Goal: Task Accomplishment & Management: Manage account settings

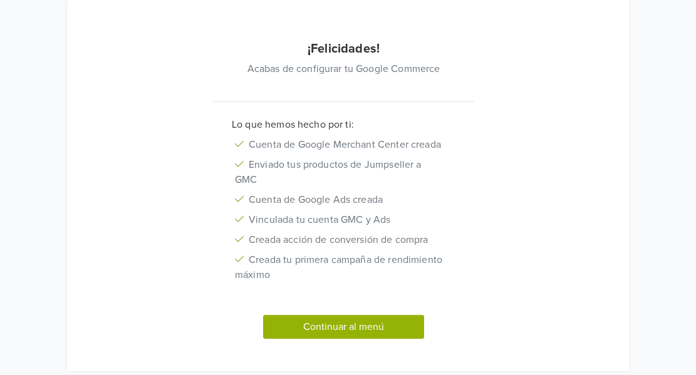
scroll to position [144, 0]
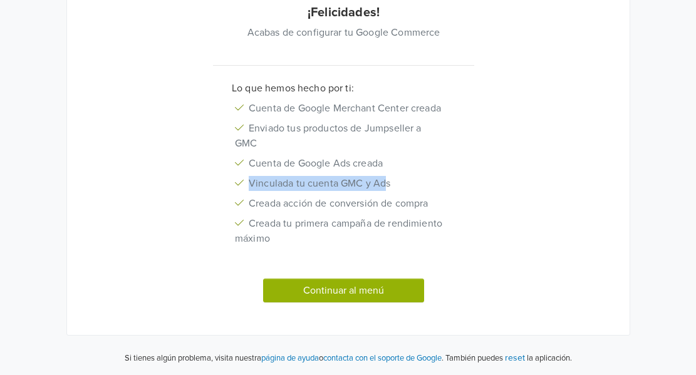
drag, startPoint x: 250, startPoint y: 185, endPoint x: 384, endPoint y: 182, distance: 134.1
click at [384, 182] on li "Vinculada tu cuenta GMC y Ads" at bounding box center [338, 183] width 233 height 20
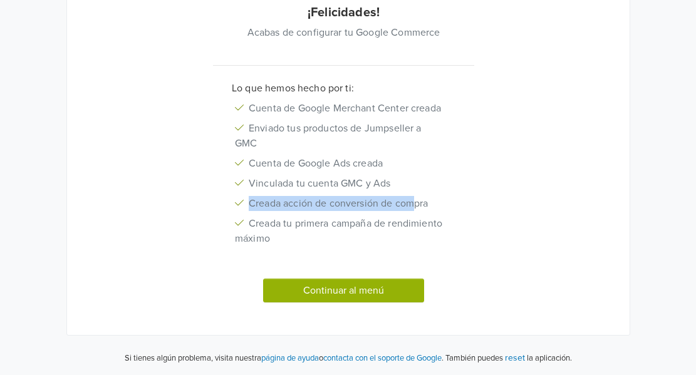
drag, startPoint x: 252, startPoint y: 204, endPoint x: 417, endPoint y: 207, distance: 165.4
click at [417, 207] on li "Creada acción de conversión de compra" at bounding box center [338, 204] width 233 height 20
click at [397, 212] on li "Creada acción de conversión de compra" at bounding box center [338, 204] width 233 height 20
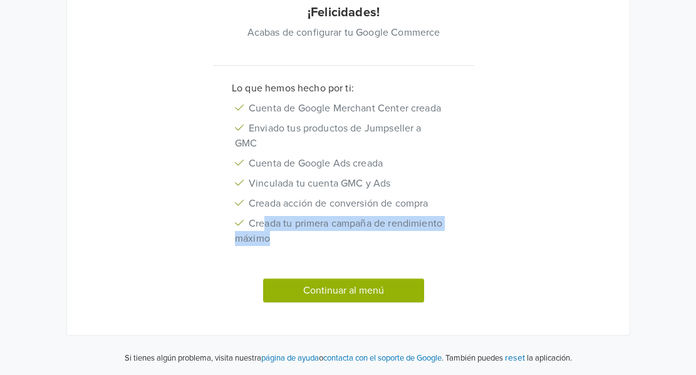
drag, startPoint x: 264, startPoint y: 219, endPoint x: 338, endPoint y: 235, distance: 75.7
click at [338, 235] on li "Creada tu primera campaña de rendimiento máximo" at bounding box center [338, 231] width 233 height 35
click at [326, 241] on li "Creada tu primera campaña de rendimiento máximo" at bounding box center [338, 231] width 233 height 35
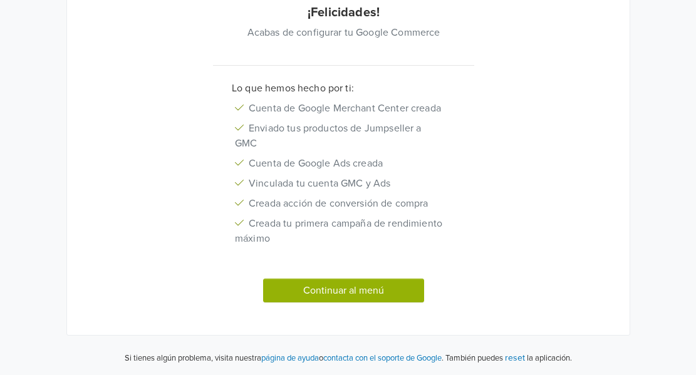
click at [348, 287] on button "Continuar al menú" at bounding box center [344, 291] width 162 height 24
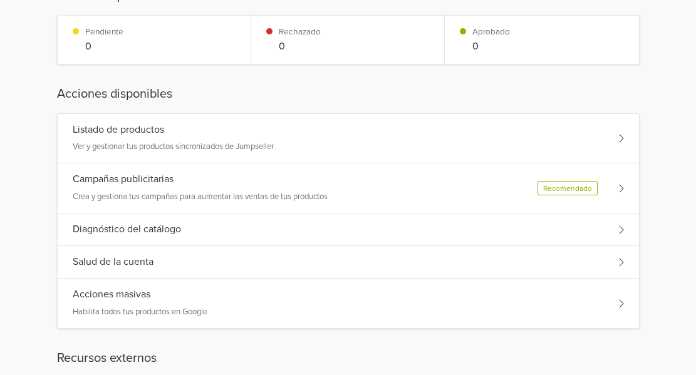
click at [201, 189] on div "Campañas publicitarias Crea y gestiona tus campañas para aumentar las ventas de…" at bounding box center [200, 187] width 255 height 29
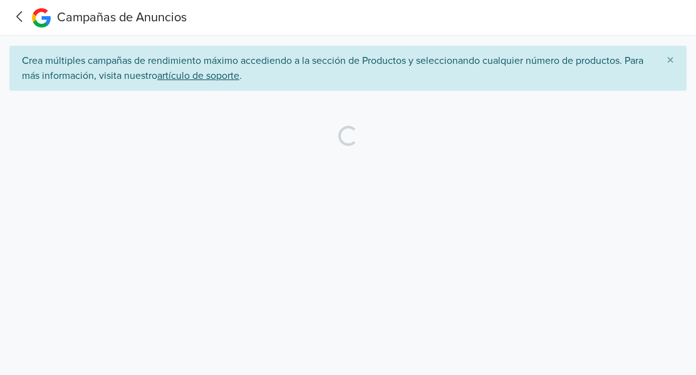
scroll to position [0, 0]
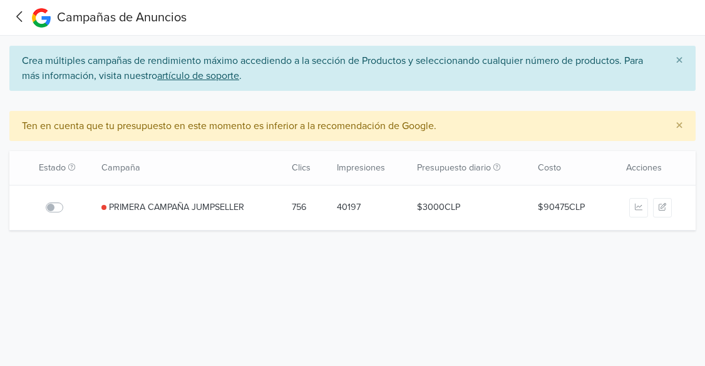
click at [68, 200] on label at bounding box center [68, 200] width 0 height 0
click at [0, 0] on input "checkbox" at bounding box center [0, 0] width 0 height 0
click at [676, 58] on span "×" at bounding box center [680, 60] width 8 height 18
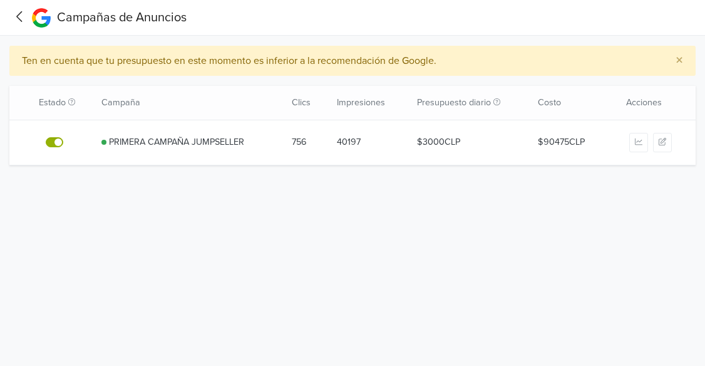
click at [178, 140] on link "PRIMERA CAMPAÑA JUMPSELLER" at bounding box center [176, 142] width 135 height 14
click at [14, 11] on icon at bounding box center [19, 17] width 19 height 16
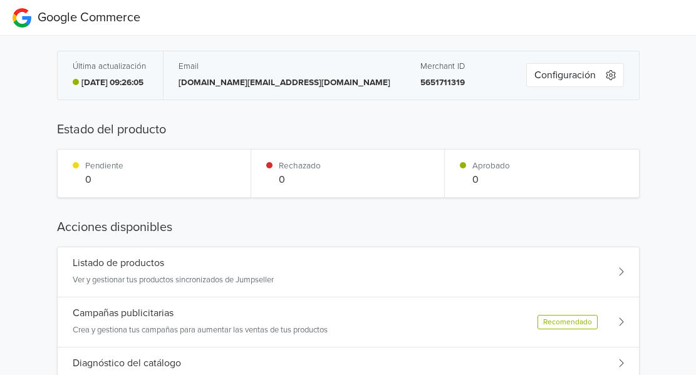
click at [564, 78] on button "Configuración" at bounding box center [575, 75] width 98 height 24
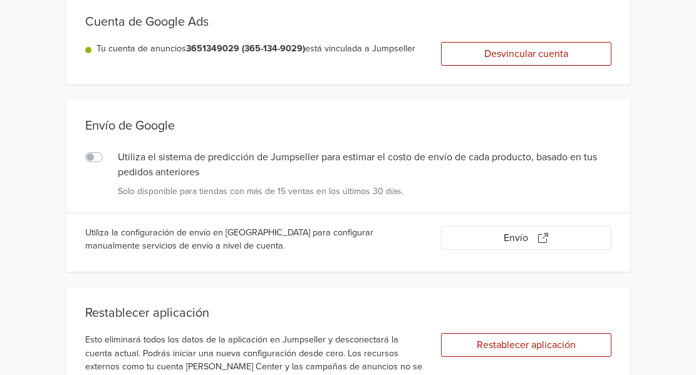
scroll to position [125, 0]
click at [103, 155] on div "Utiliza el sistema de predicción de Jumpseller para estimar el costo de envío d…" at bounding box center [96, 156] width 23 height 15
click at [108, 149] on label "Utiliza el sistema de predicción de Jumpseller para estimar el costo de envío d…" at bounding box center [108, 149] width 0 height 0
click at [0, 0] on input "Utiliza el sistema de predicción de Jumpseller para estimar el costo de envío d…" at bounding box center [0, 0] width 0 height 0
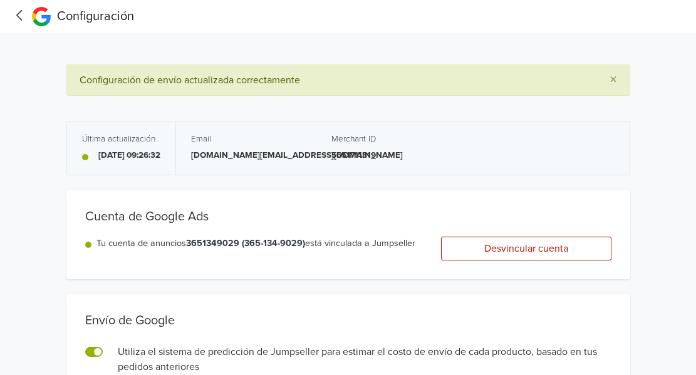
scroll to position [0, 0]
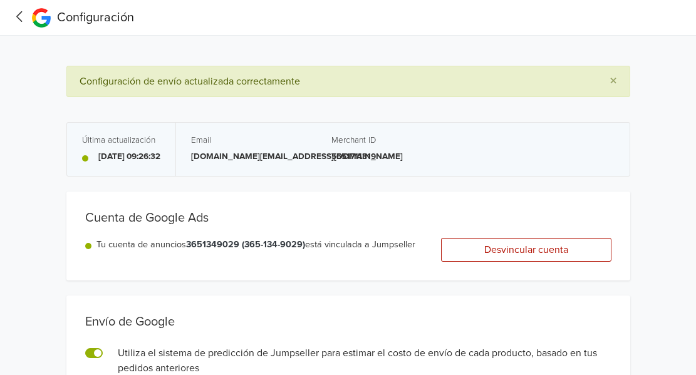
click at [160, 154] on p "[DATE] 09:26:32" at bounding box center [129, 156] width 62 height 13
click at [292, 163] on div "Email [DOMAIN_NAME][EMAIL_ADDRESS][DOMAIN_NAME] Merchant ID 5651711319" at bounding box center [402, 149] width 453 height 53
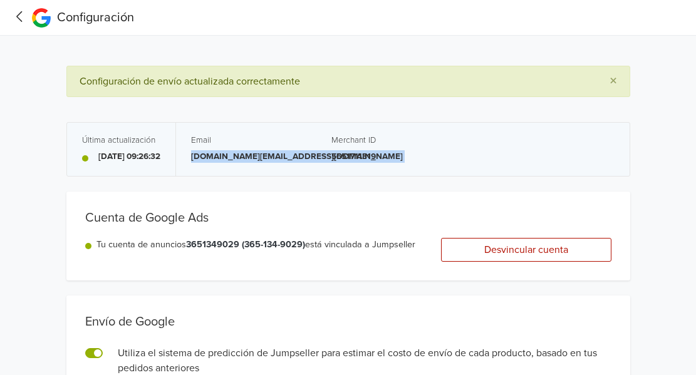
click at [292, 163] on div "Email [DOMAIN_NAME][EMAIL_ADDRESS][DOMAIN_NAME] Merchant ID 5651711319" at bounding box center [402, 149] width 453 height 53
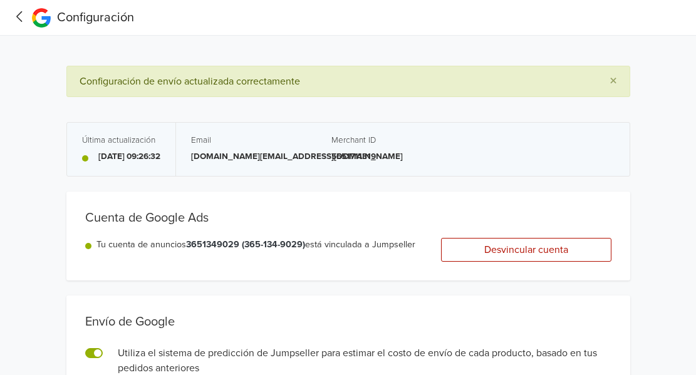
click at [380, 140] on h5 "Merchant ID" at bounding box center [393, 140] width 125 height 10
click at [623, 85] on button "×" at bounding box center [613, 81] width 33 height 30
